Goal: Information Seeking & Learning: Find specific fact

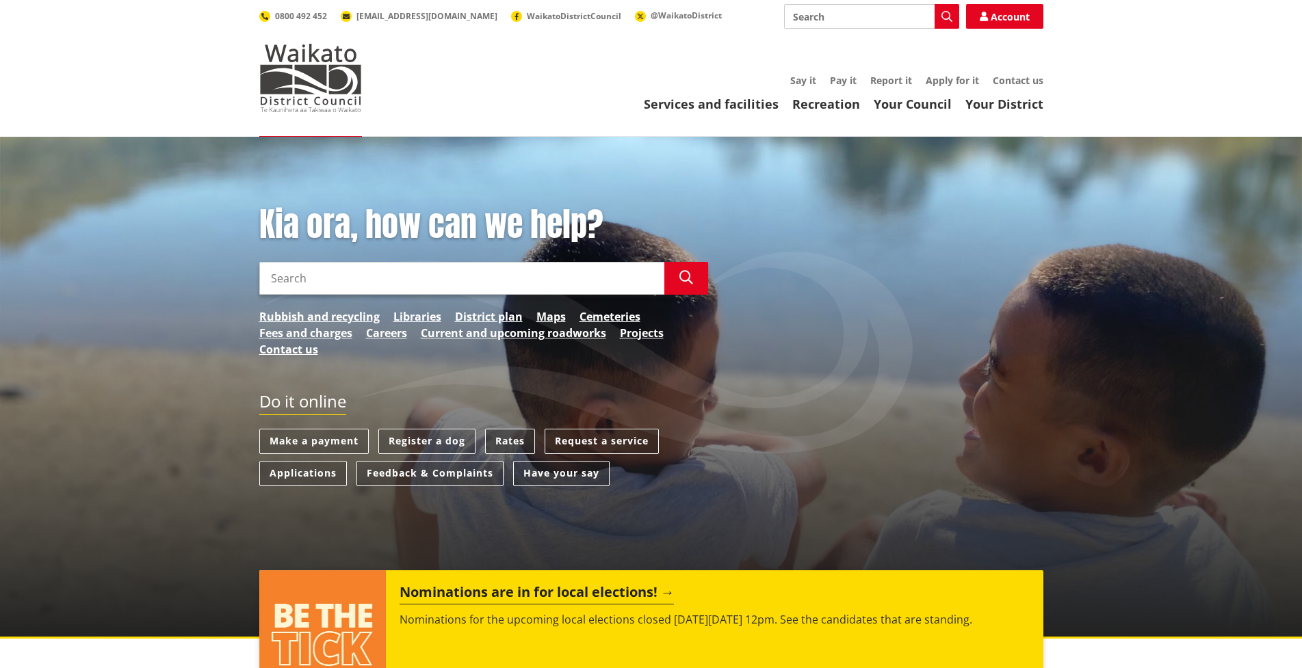
click at [501, 445] on link "Rates" at bounding box center [510, 441] width 50 height 25
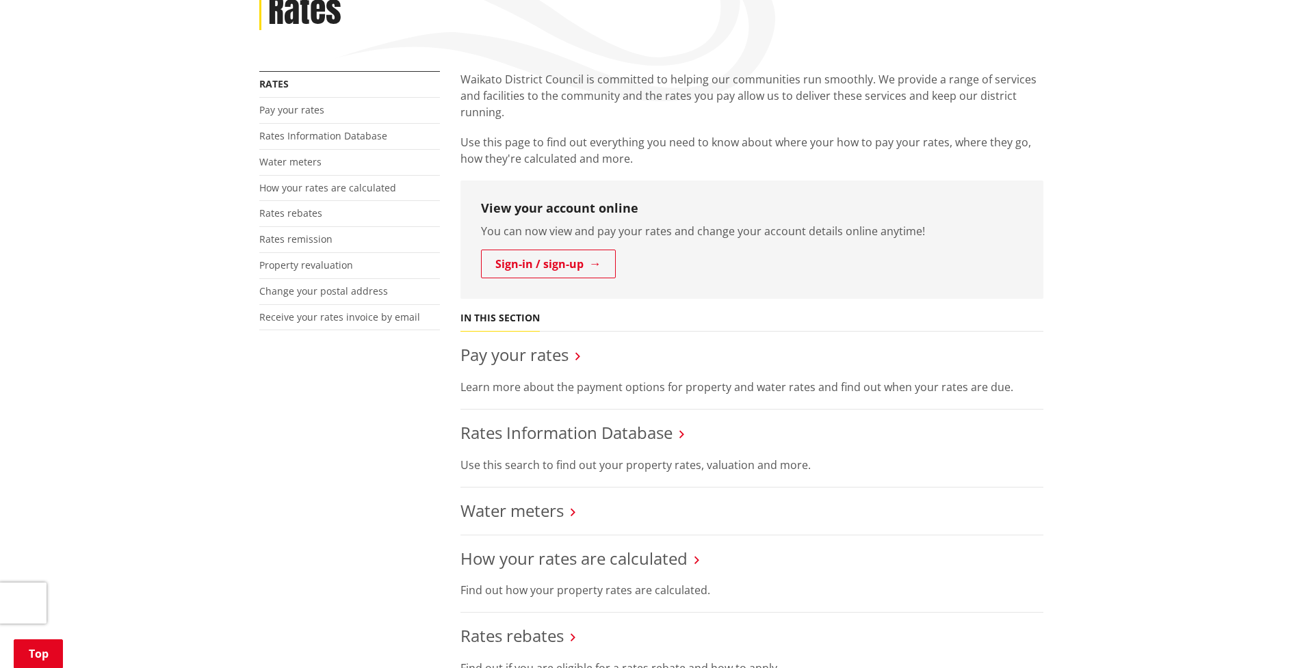
scroll to position [342, 0]
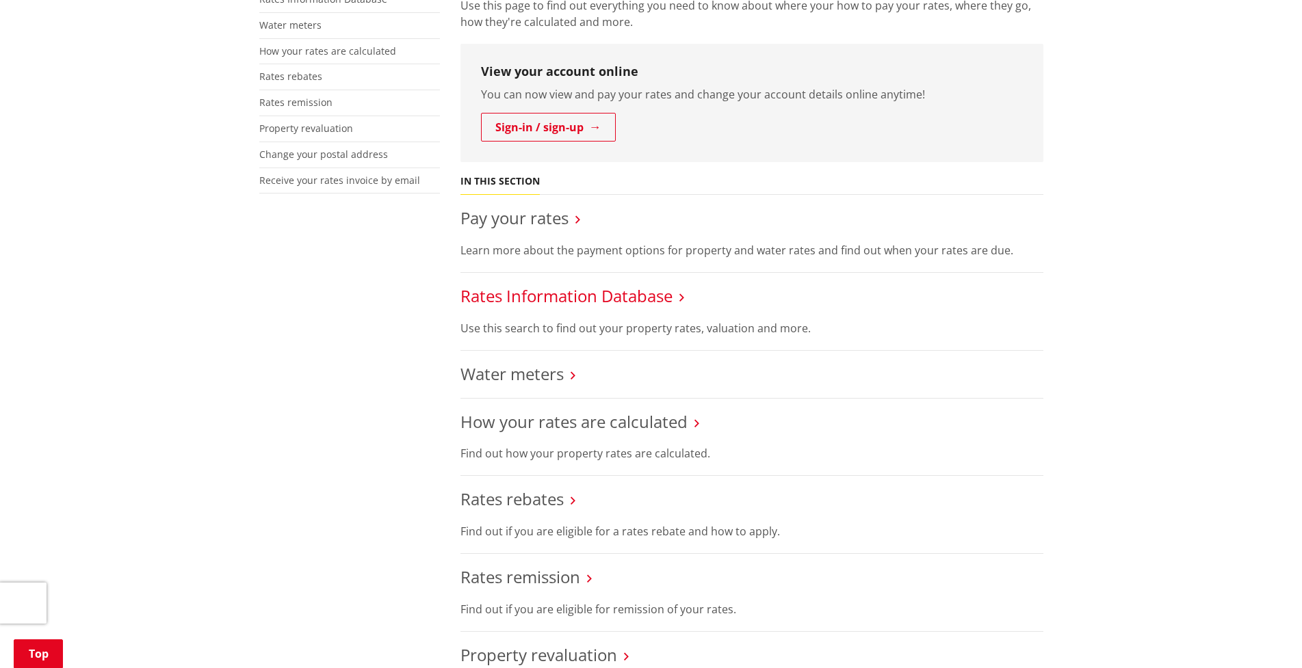
click at [594, 289] on link "Rates Information Database" at bounding box center [566, 296] width 212 height 23
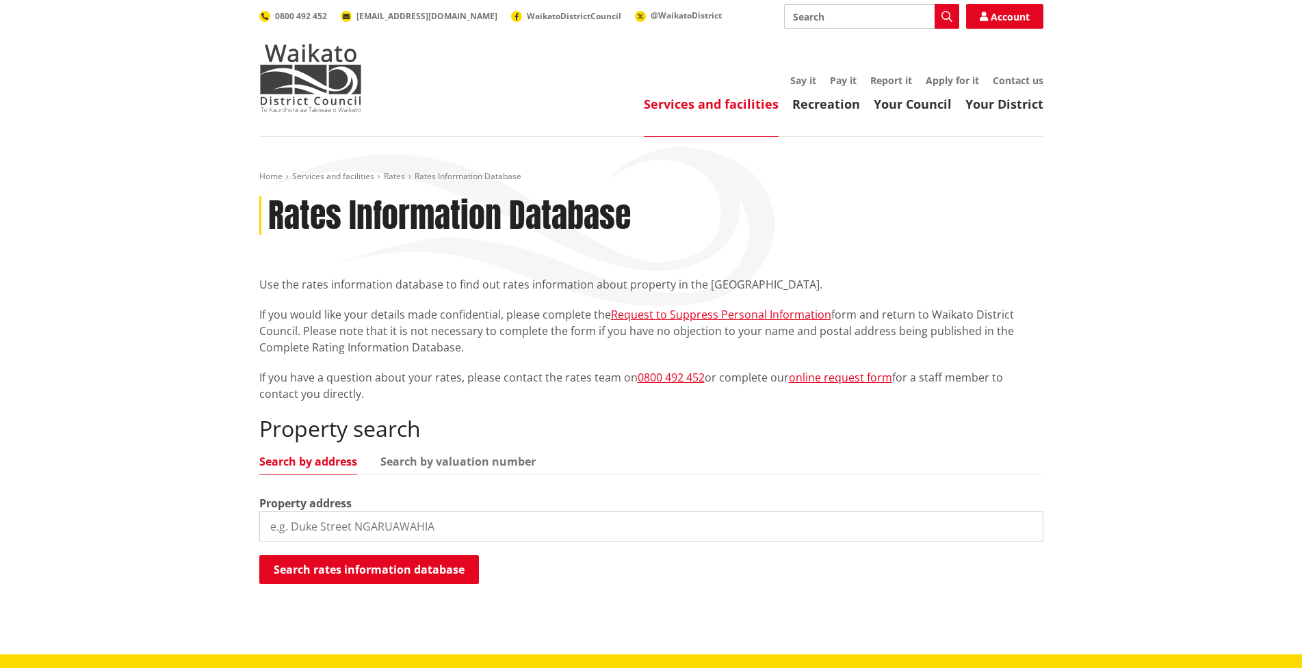
scroll to position [342, 0]
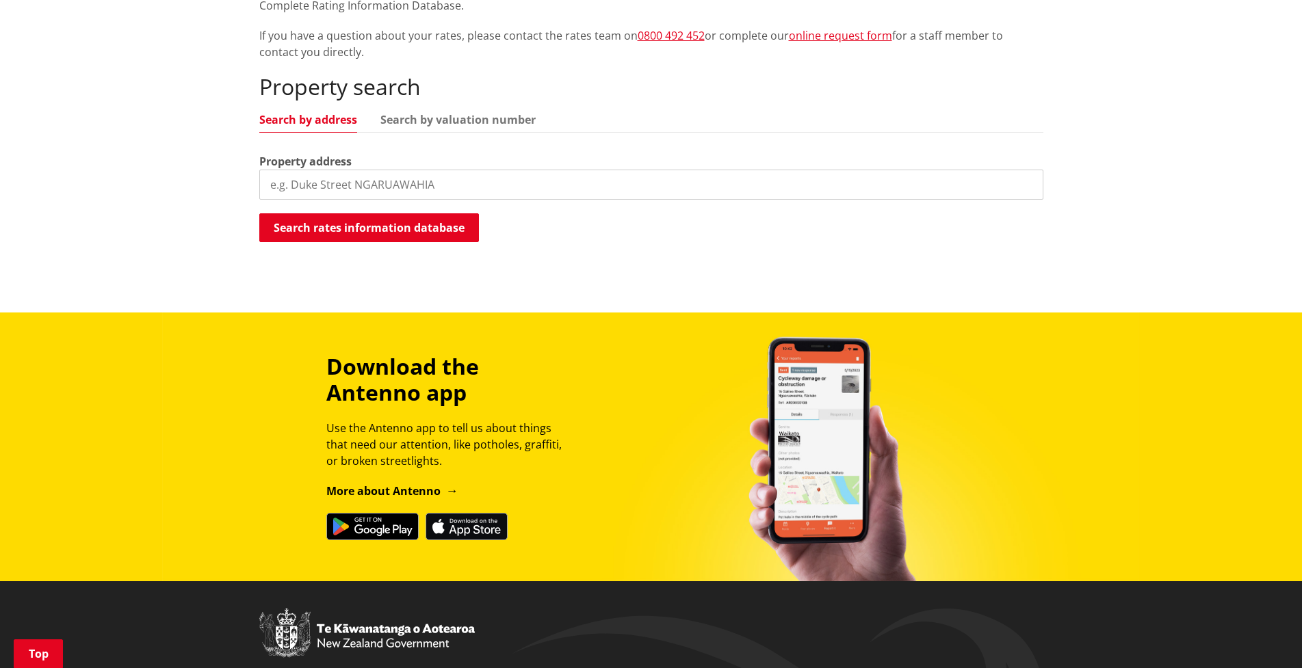
click at [339, 187] on input "search" at bounding box center [651, 185] width 784 height 30
type input "13 ellery street"
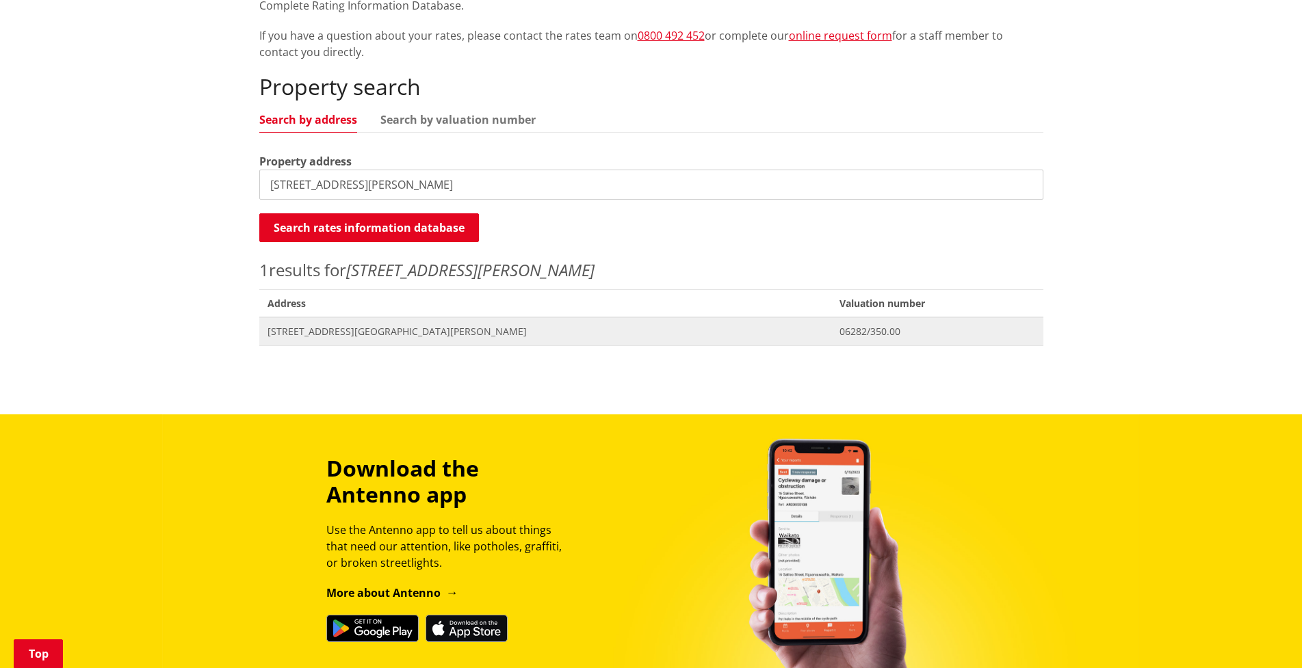
click at [345, 337] on span "13 Ellery Street NGARUAWAHIA" at bounding box center [545, 332] width 556 height 14
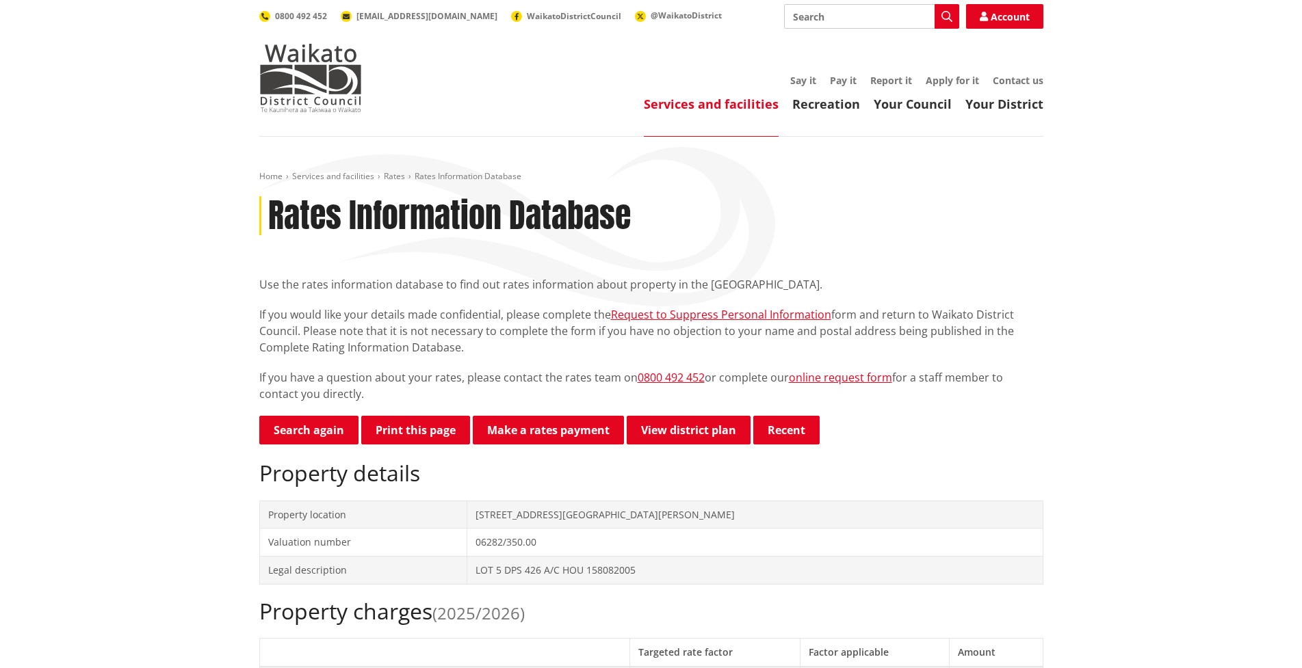
scroll to position [342, 0]
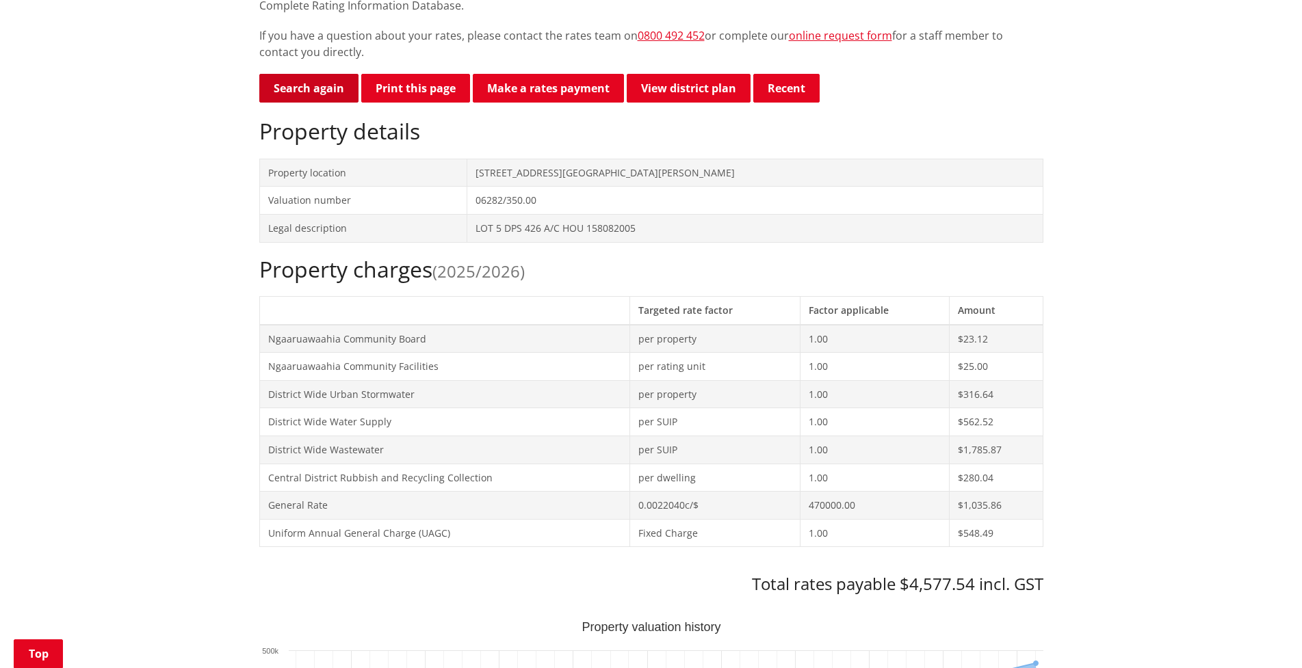
click at [290, 90] on link "Search again" at bounding box center [308, 88] width 99 height 29
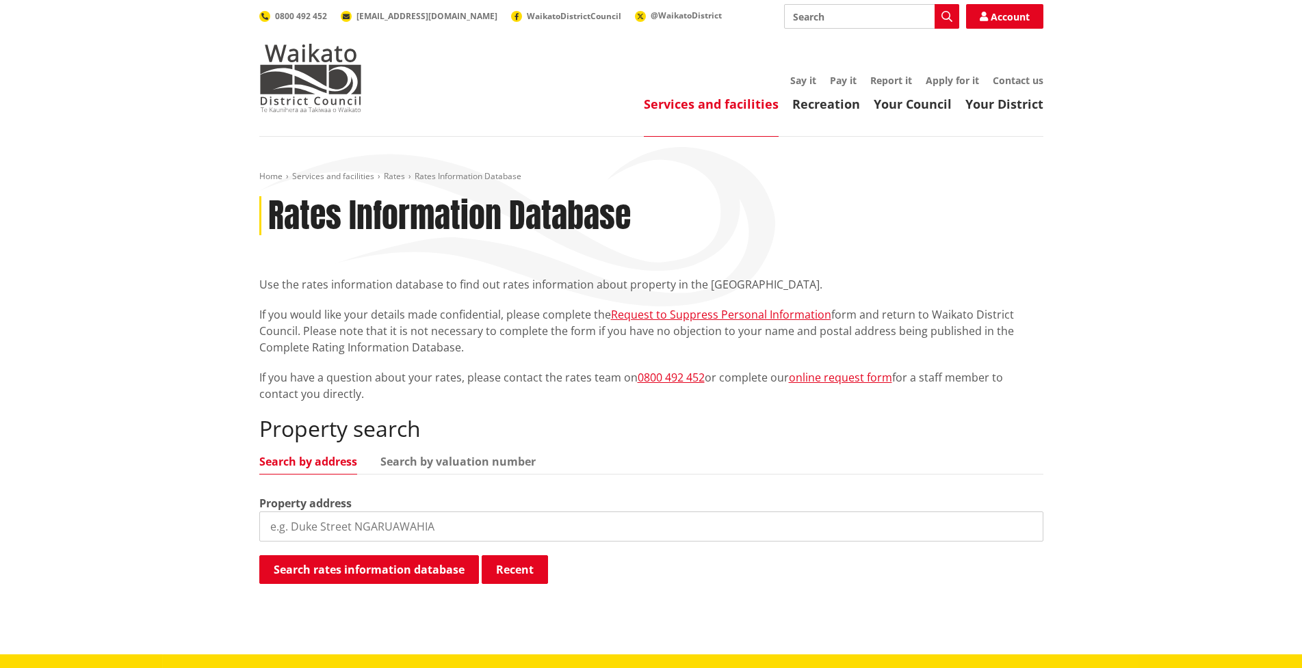
click at [323, 531] on input "search" at bounding box center [651, 527] width 784 height 30
type input "[STREET_ADDRESS][PERSON_NAME]"
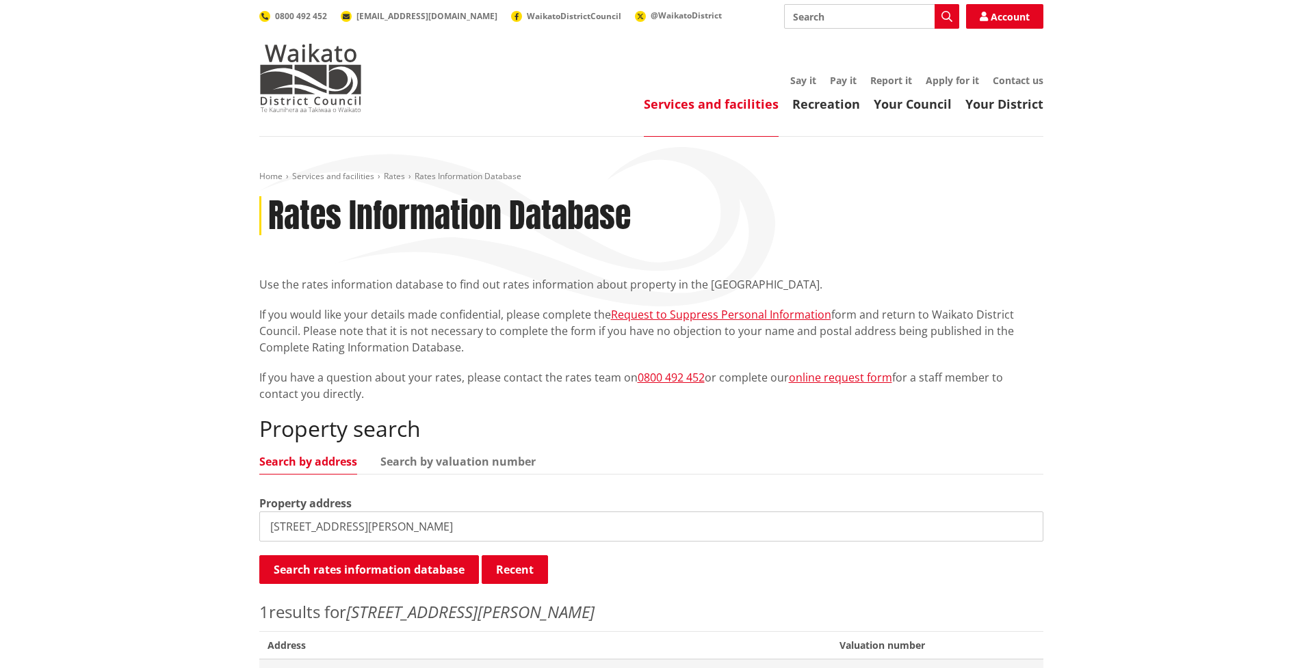
scroll to position [137, 0]
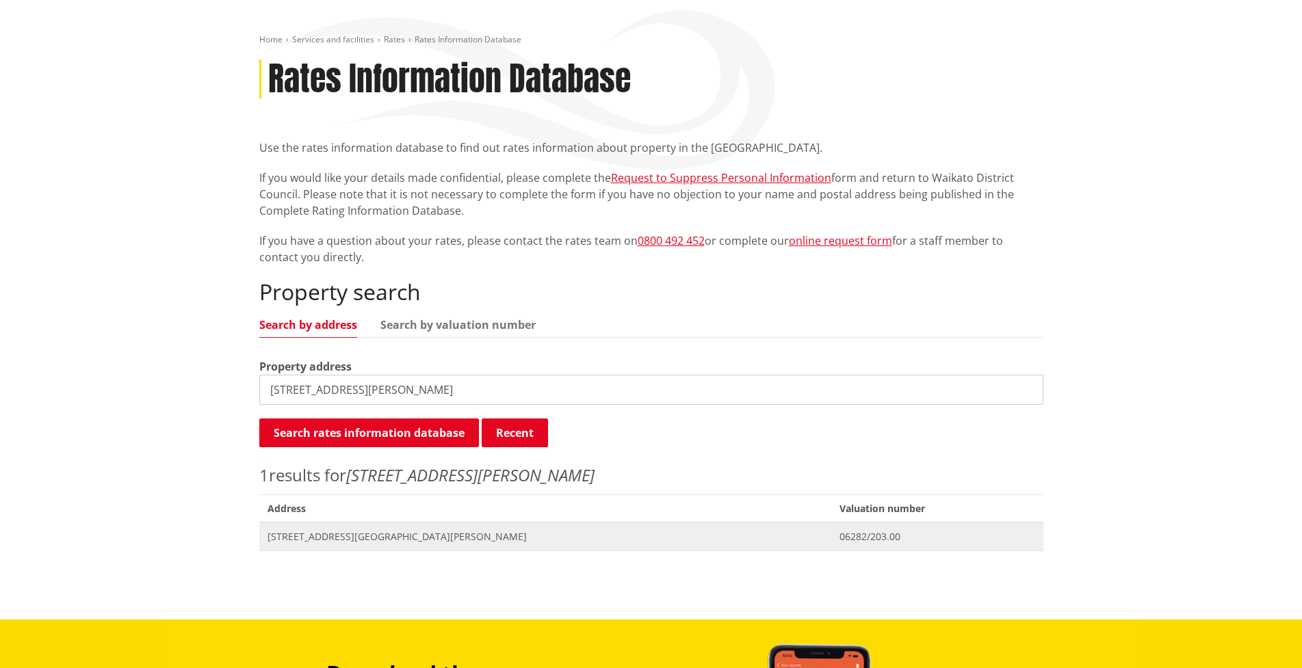
click at [839, 533] on span "06282/203.00" at bounding box center [936, 537] width 195 height 14
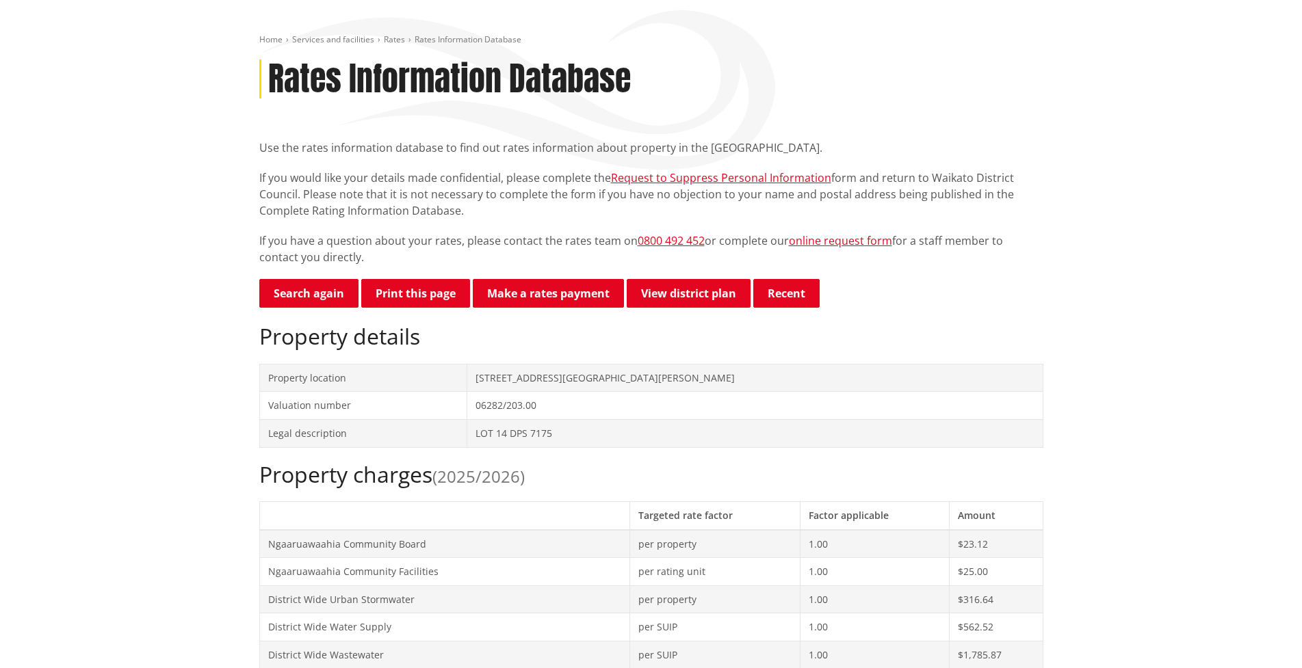
scroll to position [68, 0]
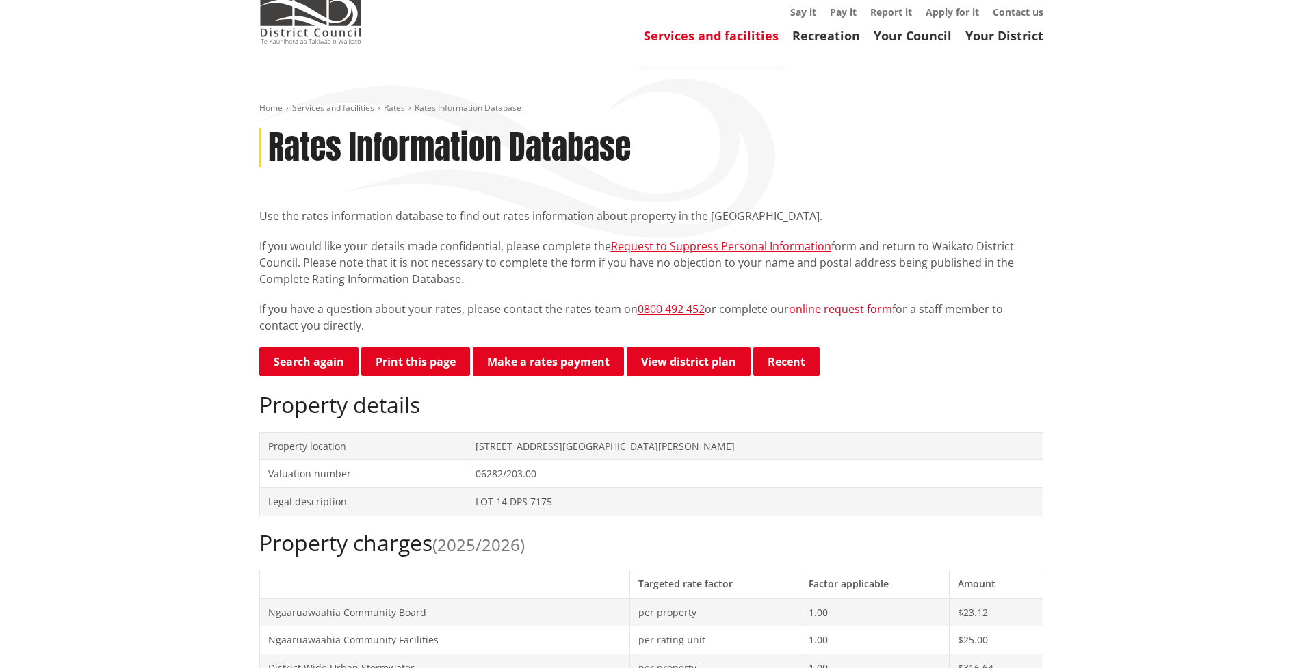
click at [858, 309] on link "online request form" at bounding box center [840, 309] width 103 height 15
